Goal: Task Accomplishment & Management: Manage account settings

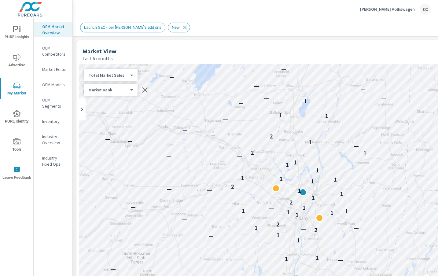
scroll to position [0, 0]
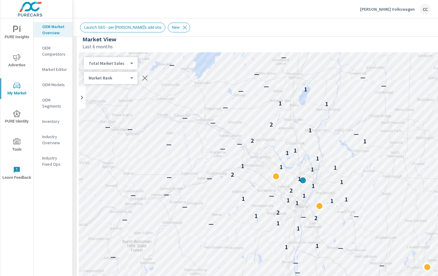
click at [250, 10] on div "[PERSON_NAME] Volkswagen CC" at bounding box center [255, 9] width 351 height 18
click at [335, 29] on div "Launch GEO - per [PERSON_NAME]'s add ons New" at bounding box center [256, 28] width 352 height 10
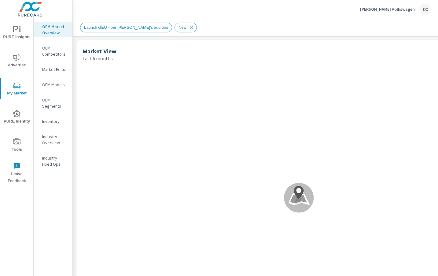
click at [398, 12] on div "[PERSON_NAME] Volkswagen CC" at bounding box center [395, 9] width 71 height 11
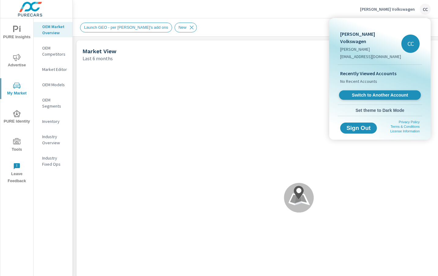
scroll to position [0, 0]
click at [372, 92] on span "Switch to Another Account" at bounding box center [379, 95] width 75 height 6
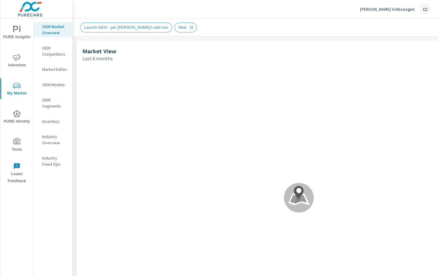
scroll to position [0, 0]
